Goal: Information Seeking & Learning: Check status

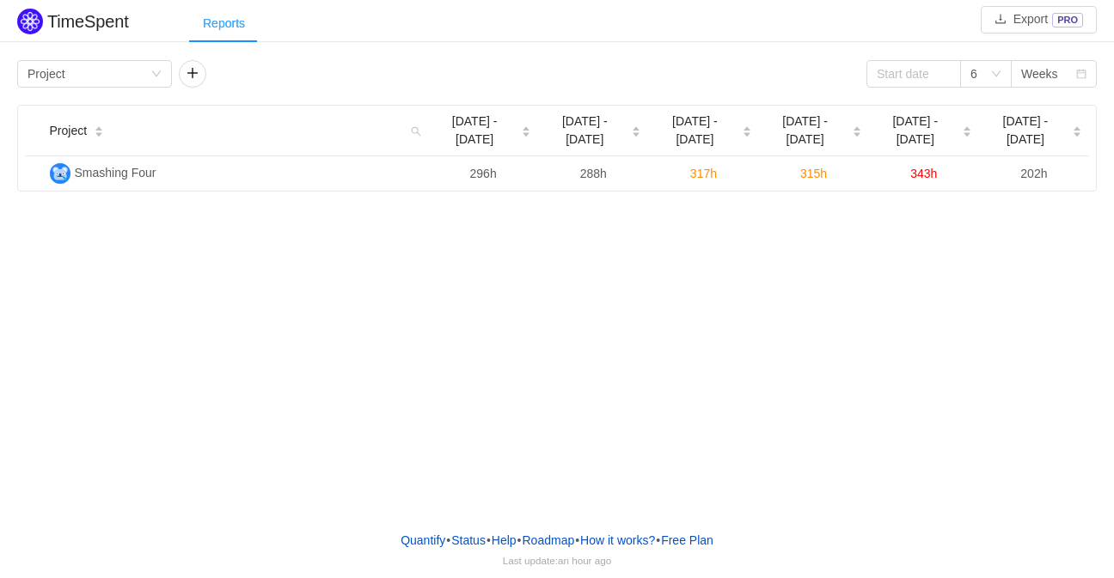
click at [216, 34] on div "Reports" at bounding box center [224, 23] width 70 height 39
click at [184, 80] on button "button" at bounding box center [192, 73] width 27 height 27
click at [244, 70] on div "Group by Person" at bounding box center [250, 74] width 123 height 26
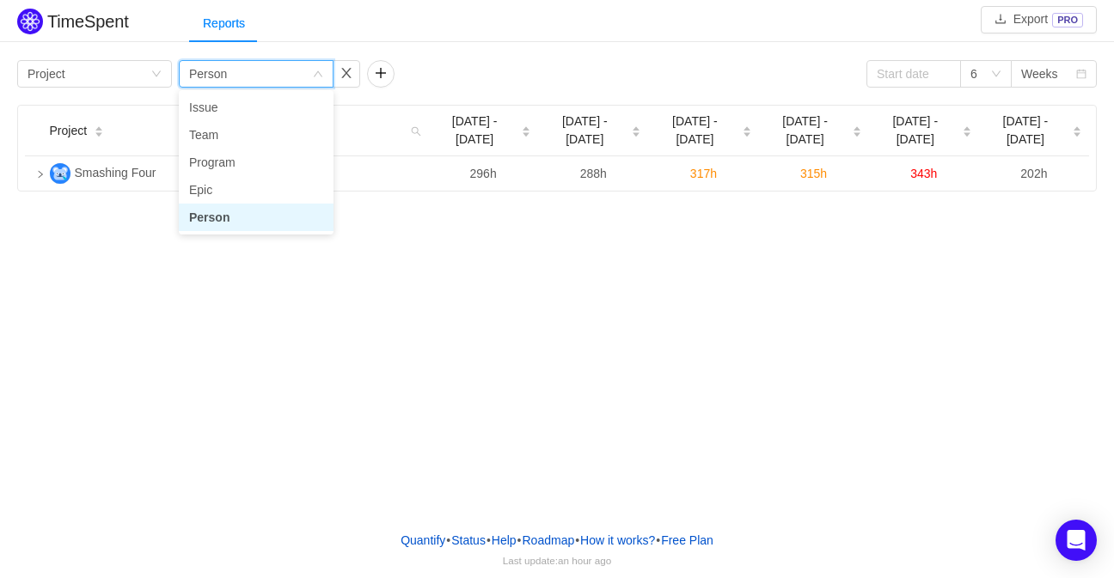
click at [244, 70] on div "Group by Person" at bounding box center [250, 74] width 123 height 26
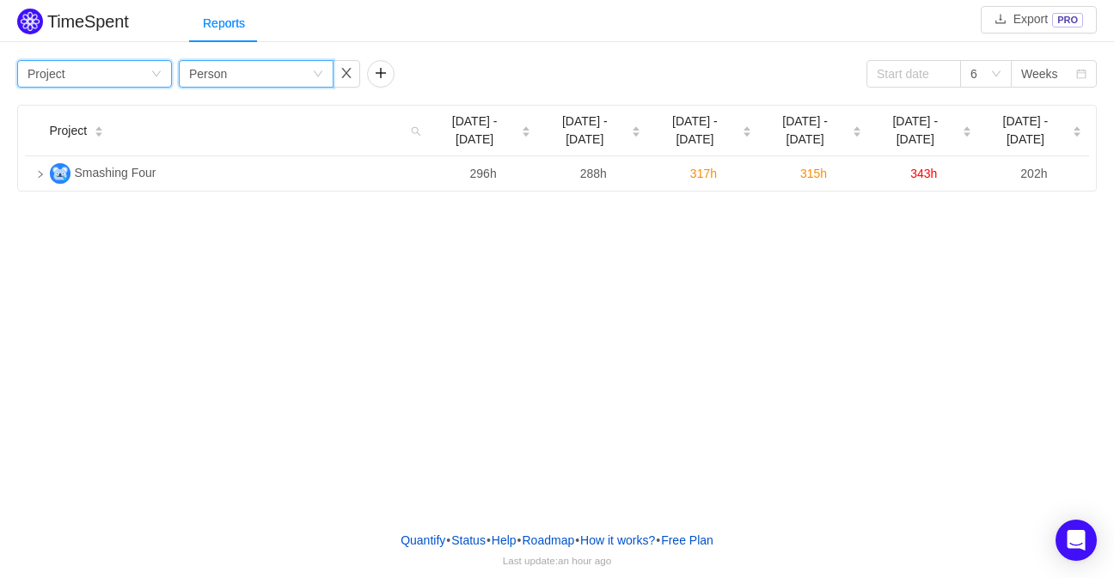
click at [137, 67] on div "Group by Project" at bounding box center [88, 74] width 123 height 26
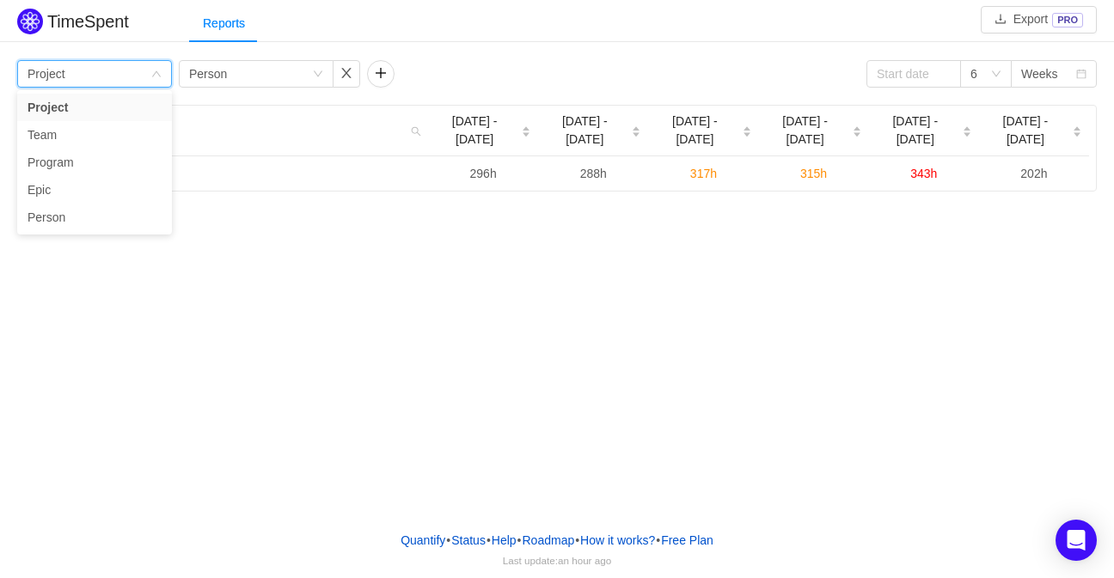
click at [368, 284] on div "TimeSpent Export PRO Reports Group by Project Group by Person 6 Weeks Project A…" at bounding box center [557, 258] width 1114 height 517
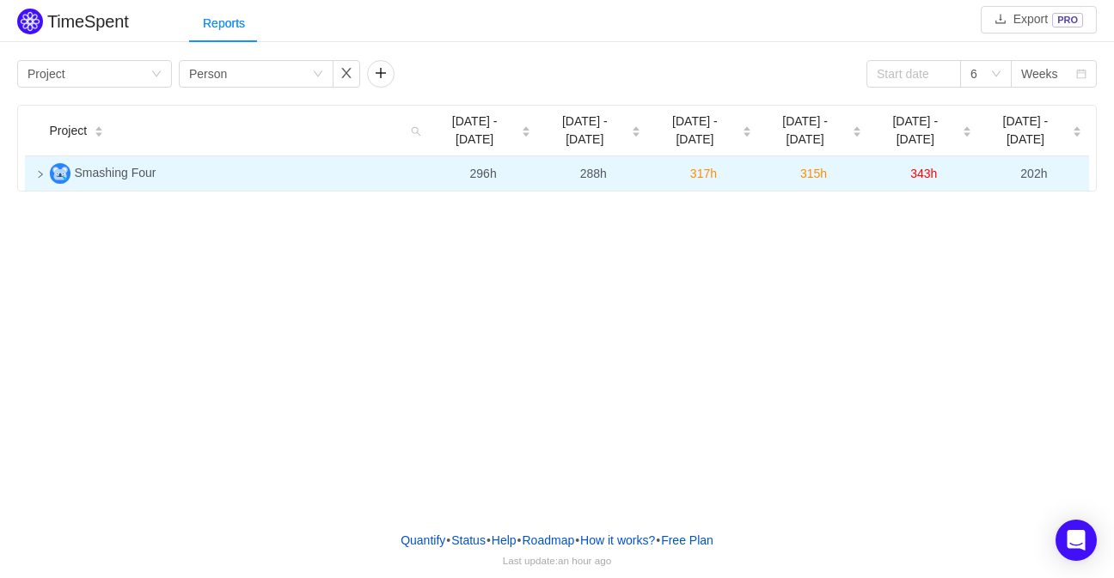
click at [40, 171] on icon "icon: right" at bounding box center [41, 174] width 4 height 7
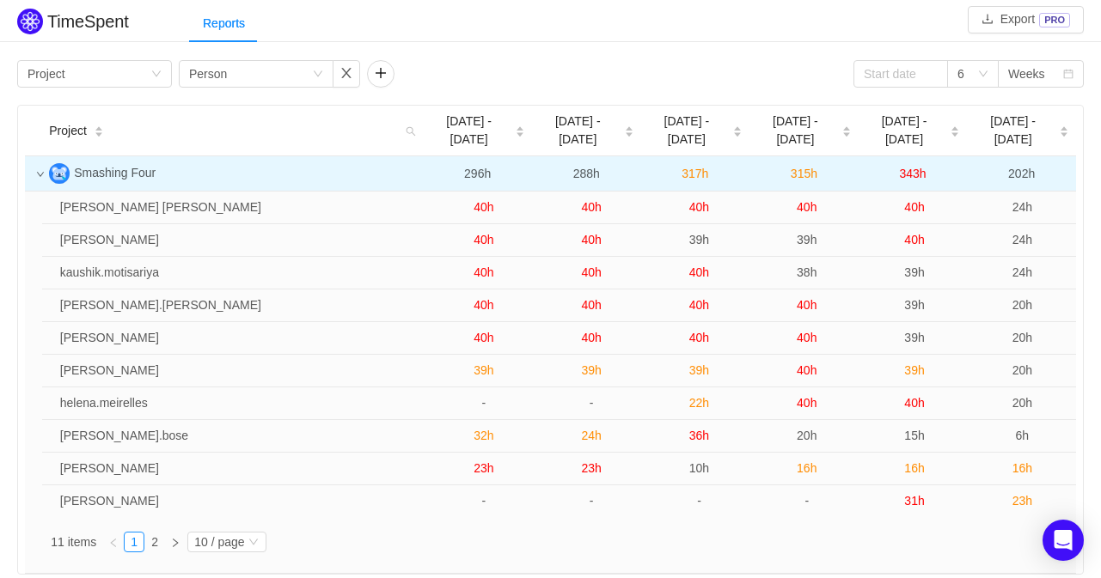
click at [40, 170] on icon "icon: down" at bounding box center [40, 174] width 9 height 9
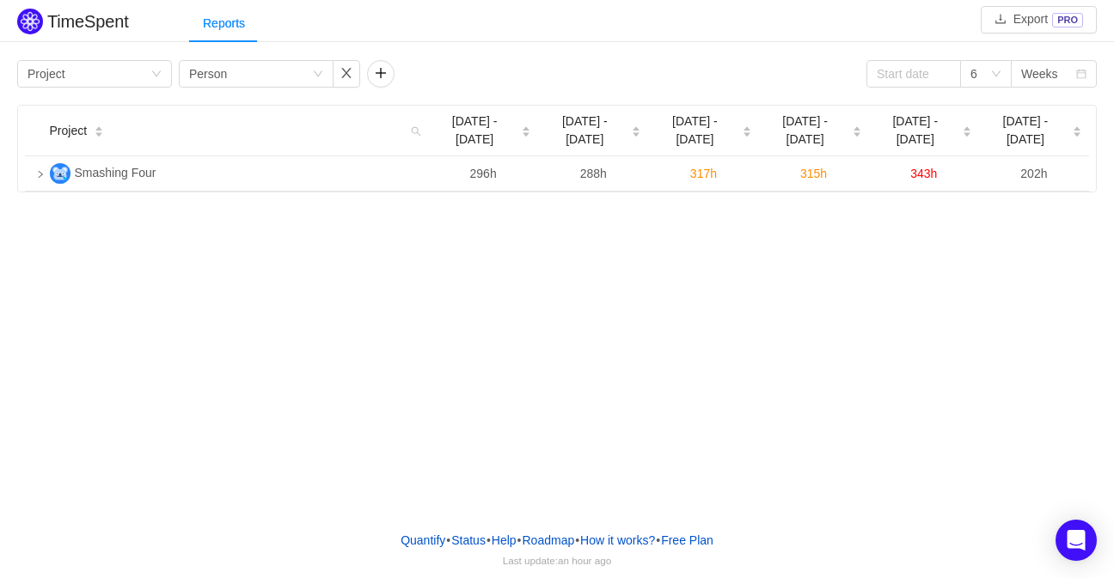
click at [772, 264] on div "TimeSpent Export PRO Reports Group by Project Group by Person 6 Weeks Project A…" at bounding box center [557, 258] width 1114 height 517
click at [543, 410] on div "TimeSpent Export PRO Reports Group by Project Group by Person 6 Weeks Project A…" at bounding box center [557, 258] width 1114 height 517
